Goal: Obtain resource: Obtain resource

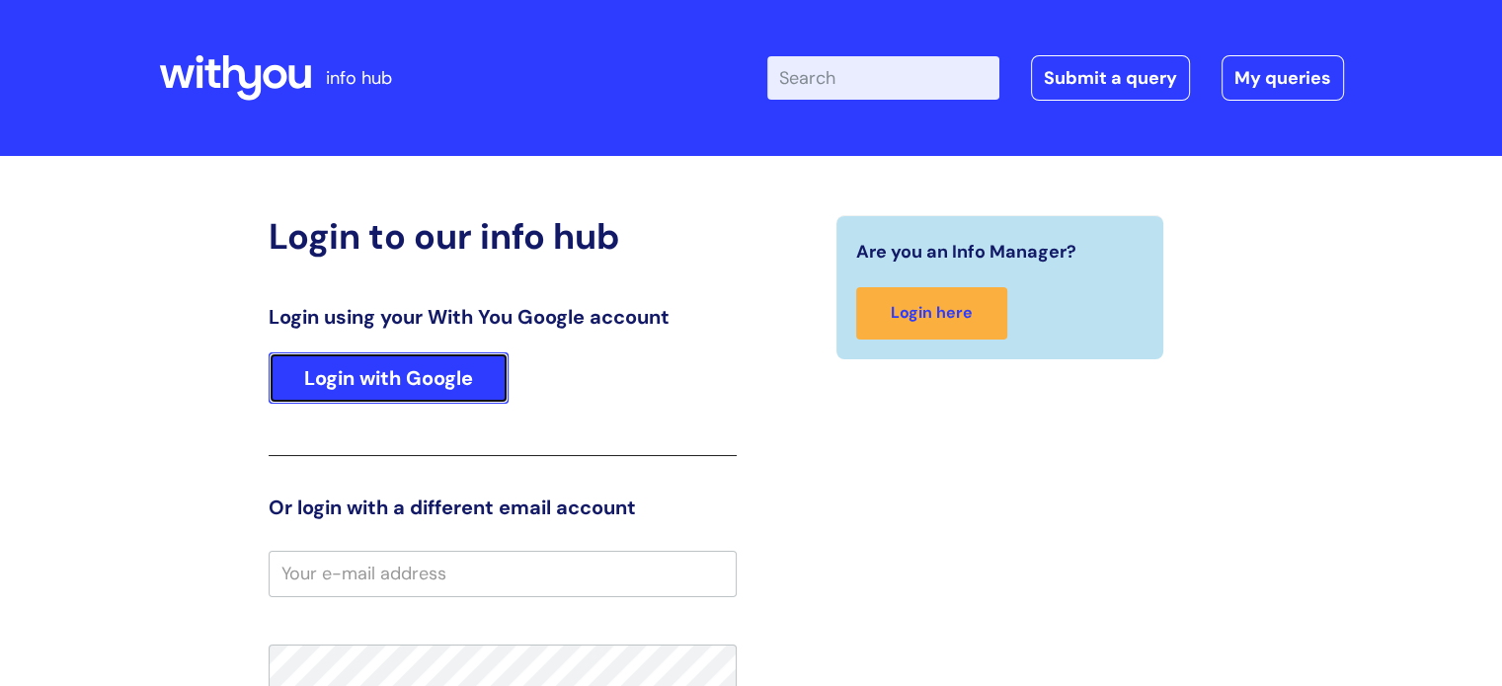
click at [434, 378] on link "Login with Google" at bounding box center [389, 377] width 240 height 51
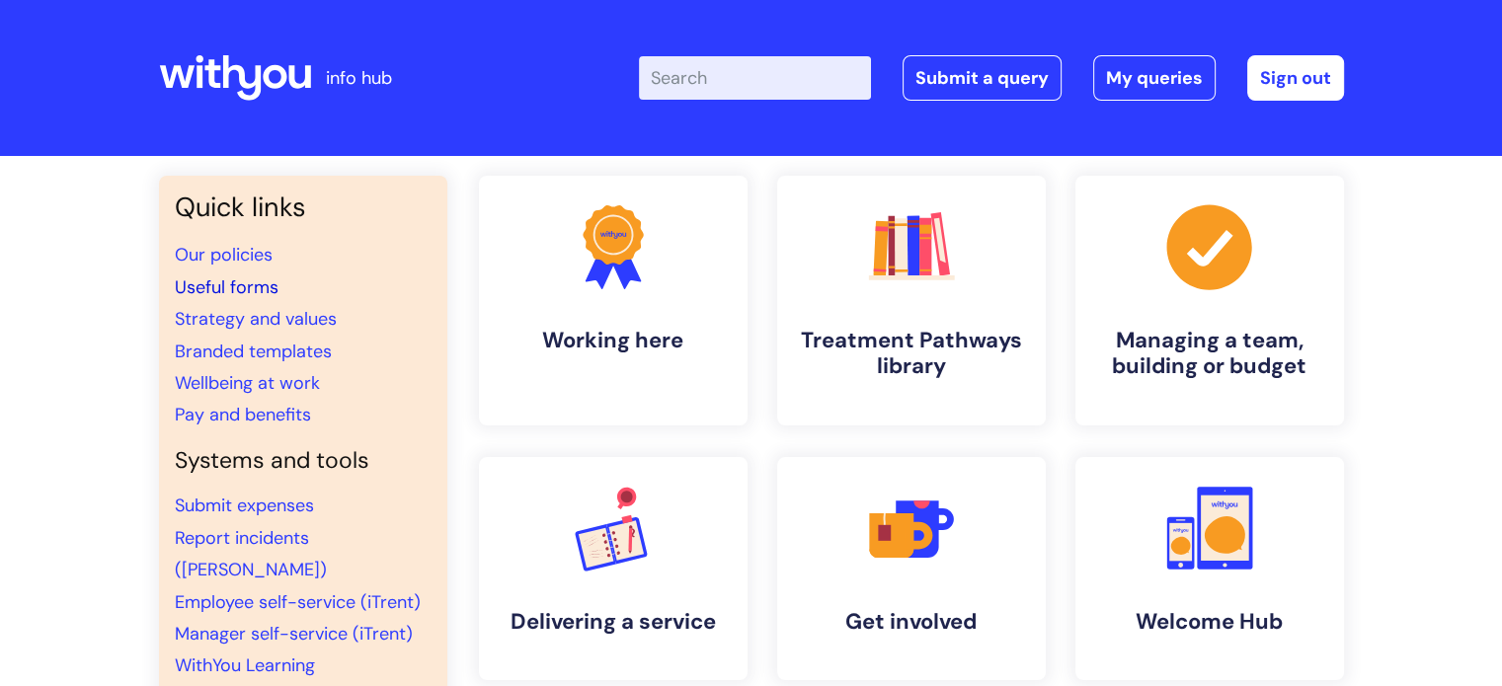
click at [229, 291] on link "Useful forms" at bounding box center [227, 287] width 104 height 24
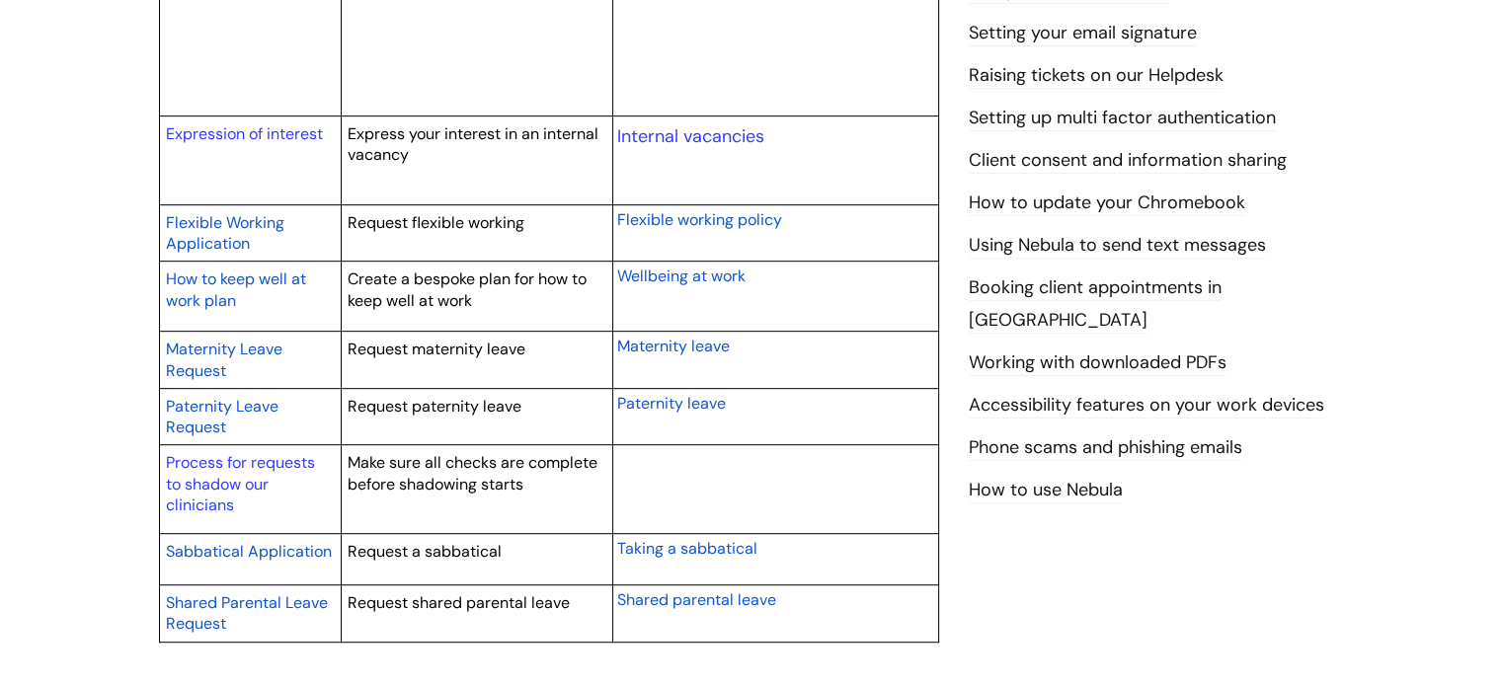
scroll to position [889, 0]
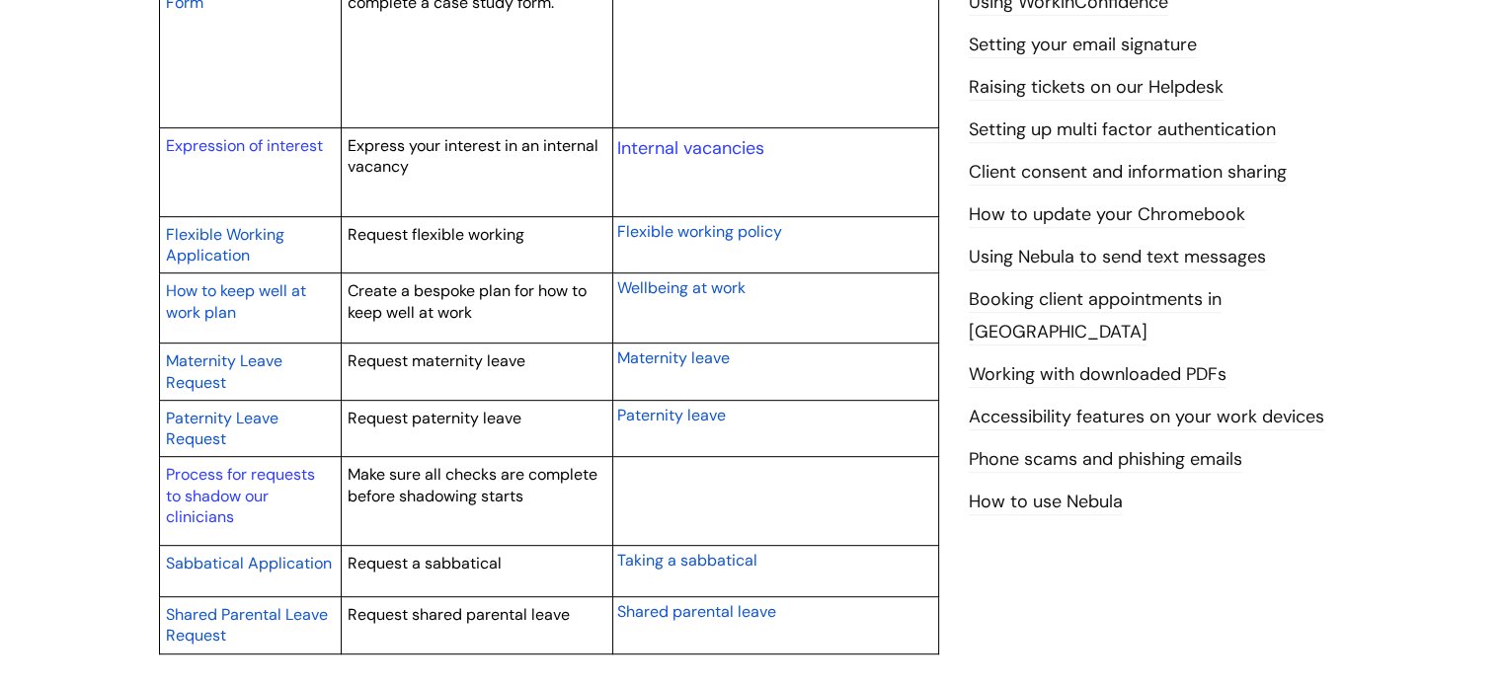
click at [230, 256] on span "Flexible Working Application" at bounding box center [225, 245] width 118 height 42
